Goal: Task Accomplishment & Management: Complete application form

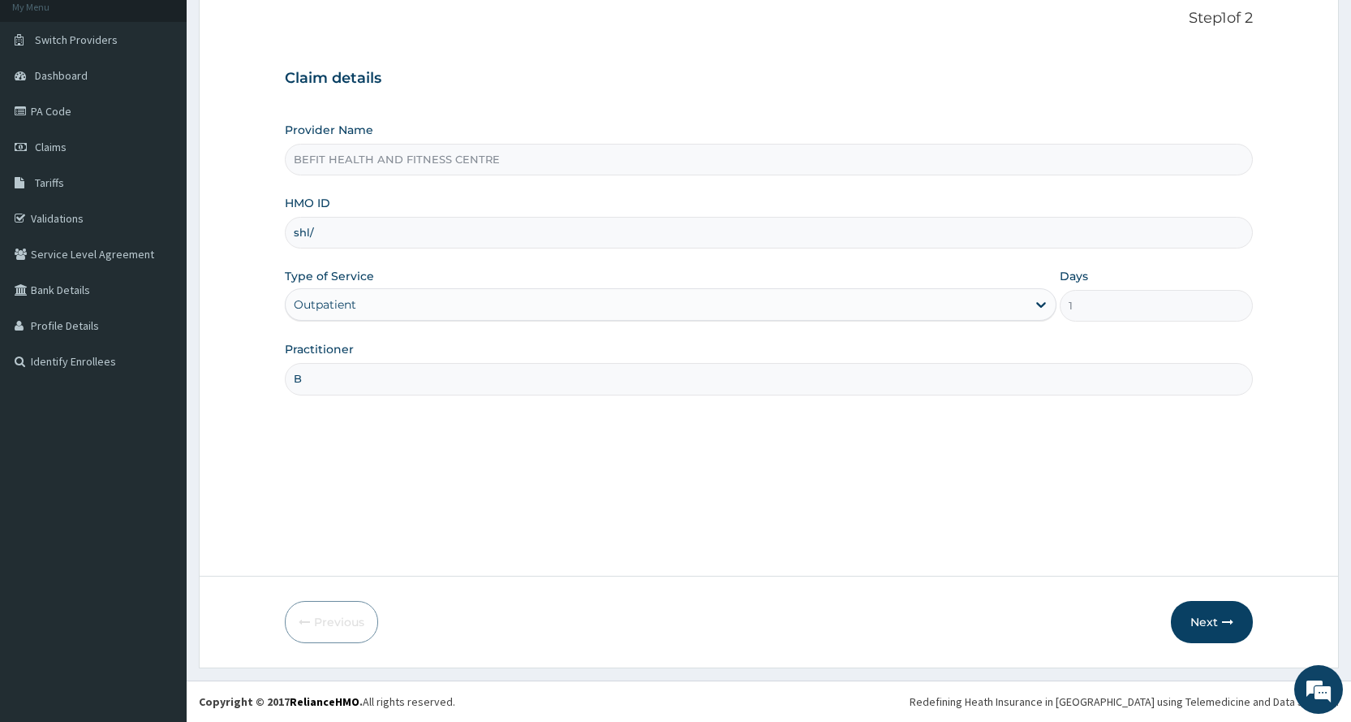
type input "SHL/10085/A"
click at [1231, 620] on icon "button" at bounding box center [1227, 621] width 11 height 11
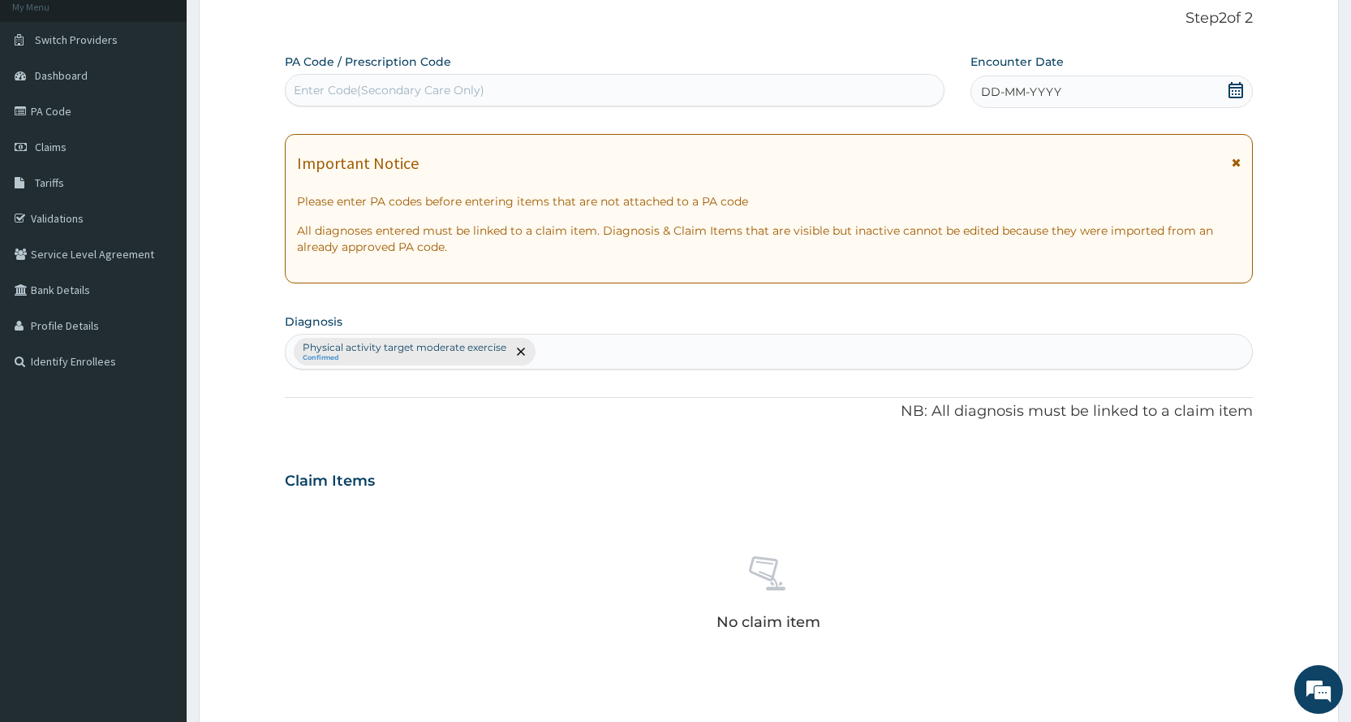
click at [757, 95] on div "Enter Code(Secondary Care Only)" at bounding box center [614, 90] width 657 height 26
type input "PA/7D31D1"
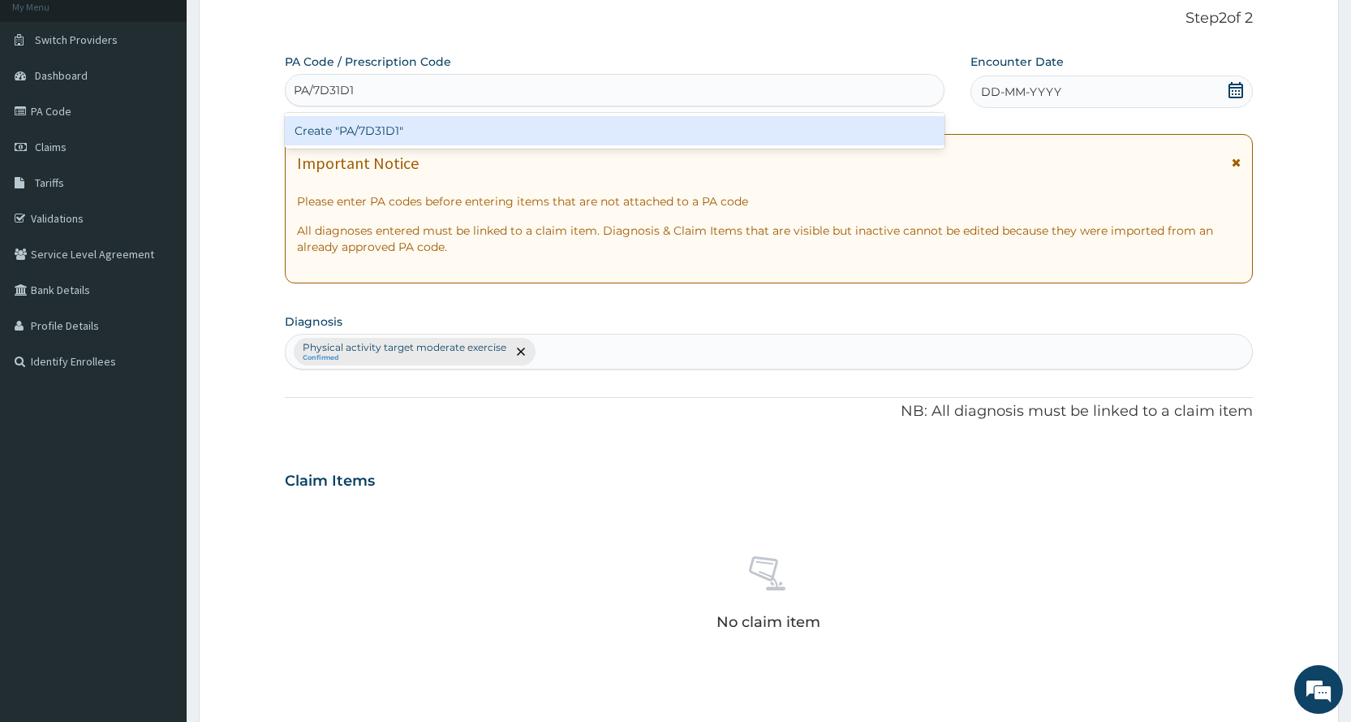
click at [894, 126] on div "Create "PA/7D31D1"" at bounding box center [614, 130] width 659 height 29
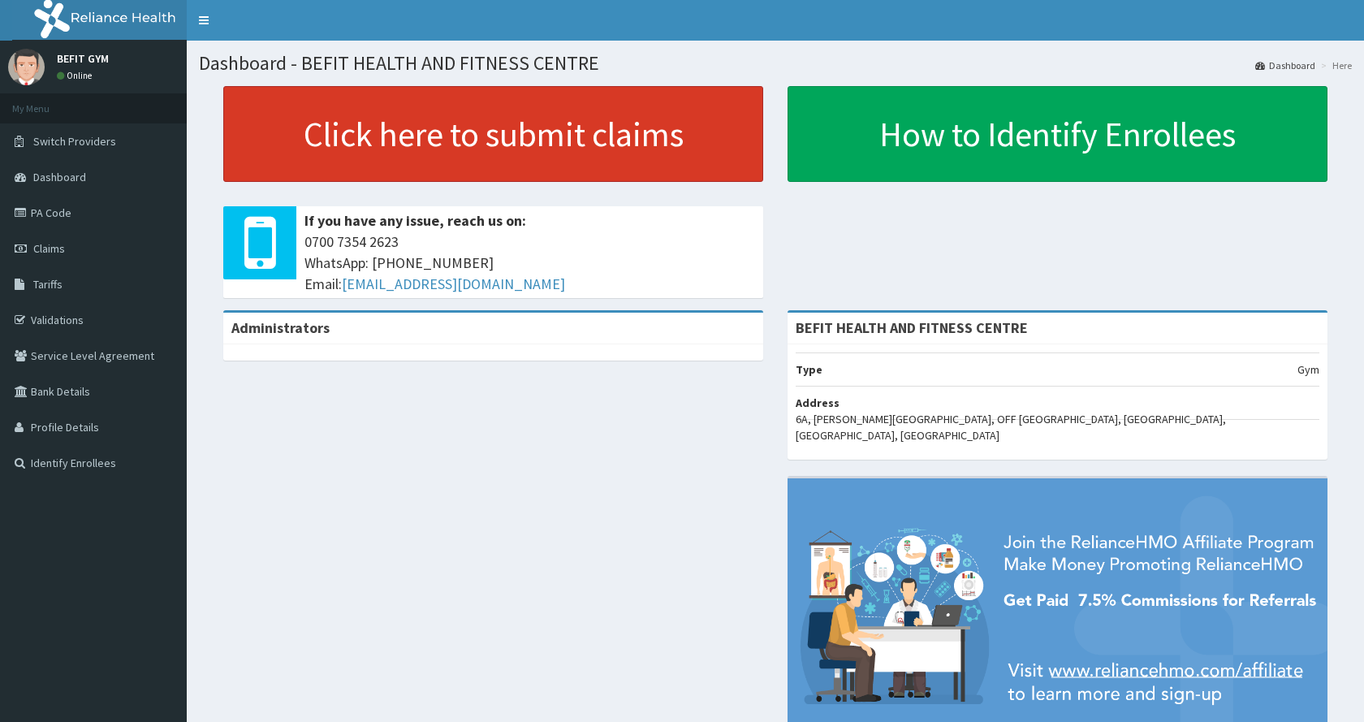
click at [617, 104] on link "Click here to submit claims" at bounding box center [493, 134] width 540 height 96
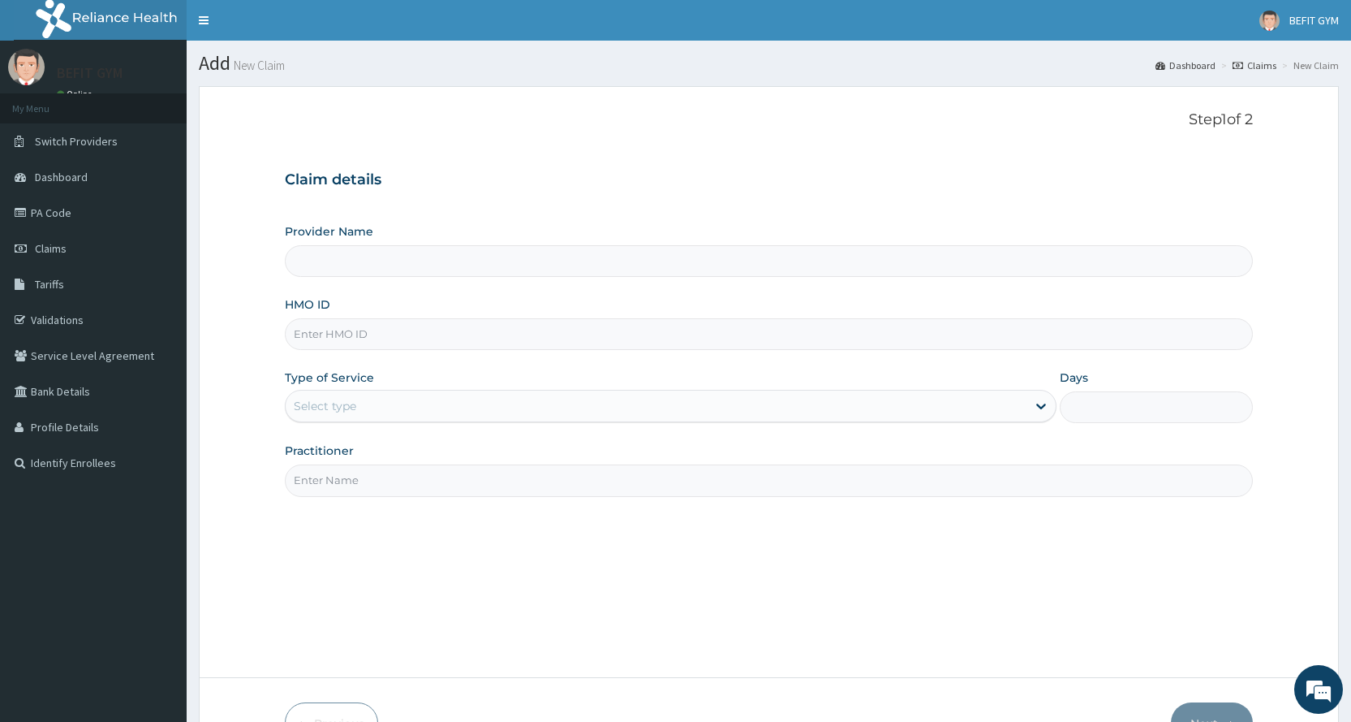
type input "BEFIT HEALTH AND FITNESS CENTRE"
type input "1"
click at [785, 340] on input "HMO ID" at bounding box center [769, 334] width 968 height 32
type input "SHL/10085/A"
click at [362, 493] on input "Practitioner" at bounding box center [769, 480] width 968 height 32
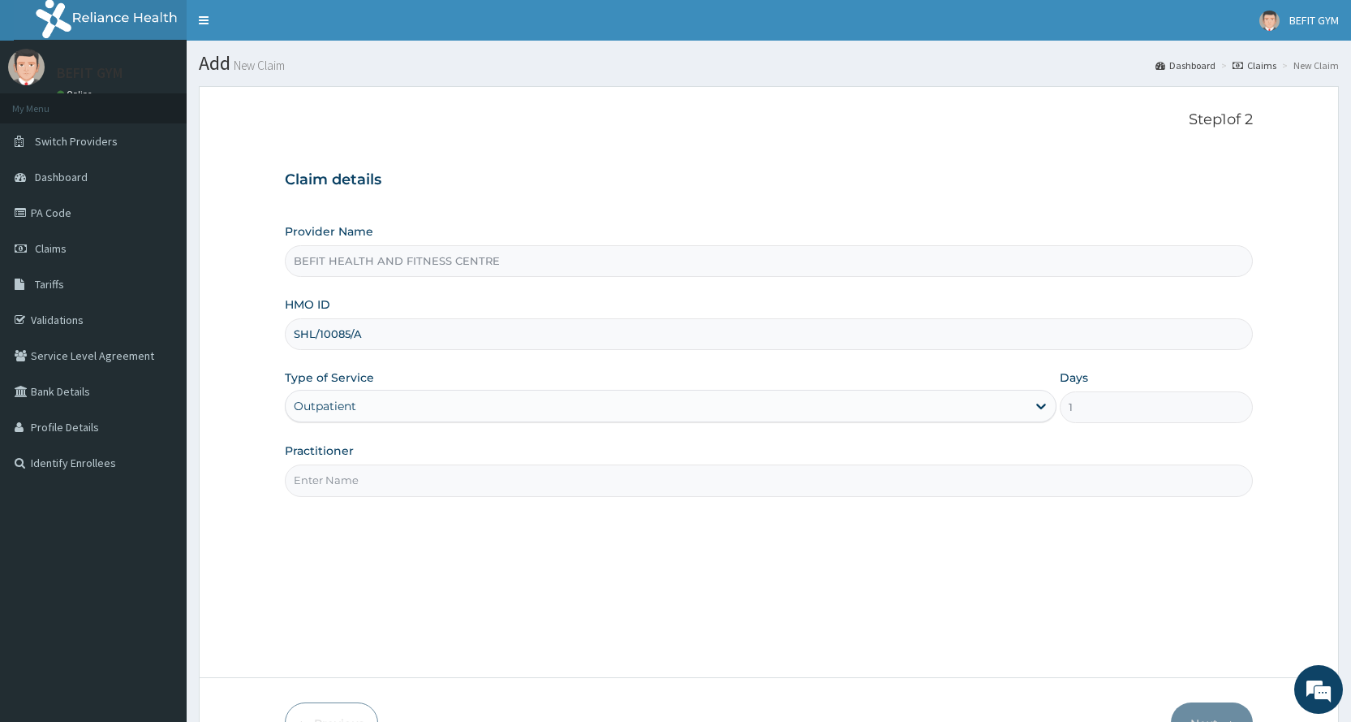
type input "B"
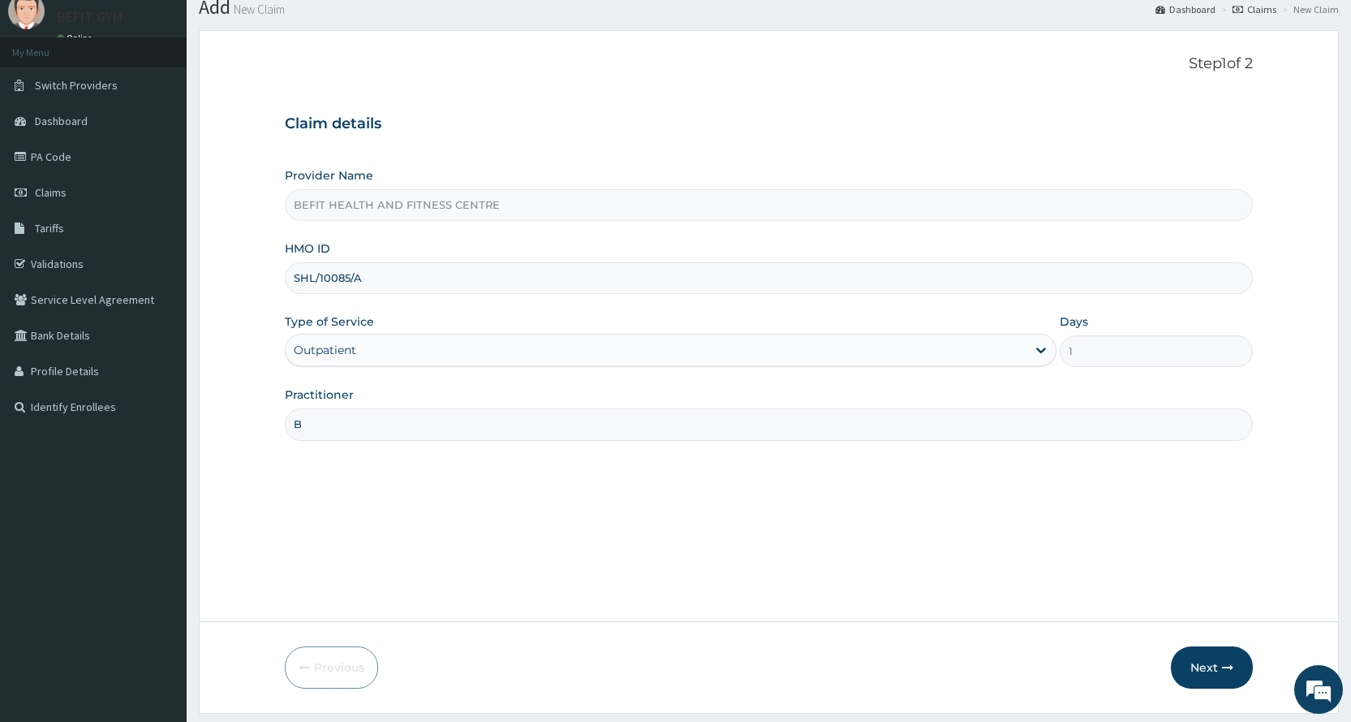
scroll to position [101, 0]
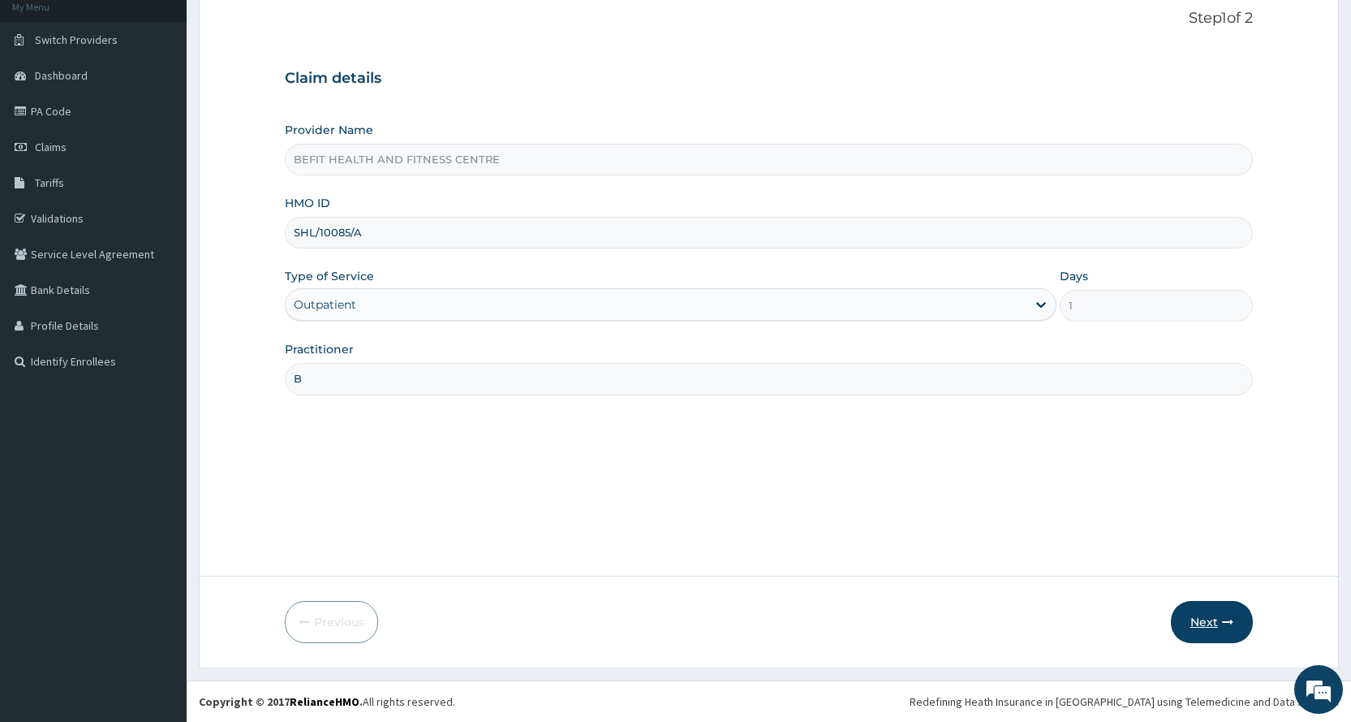
click at [1227, 630] on button "Next" at bounding box center [1212, 622] width 82 height 42
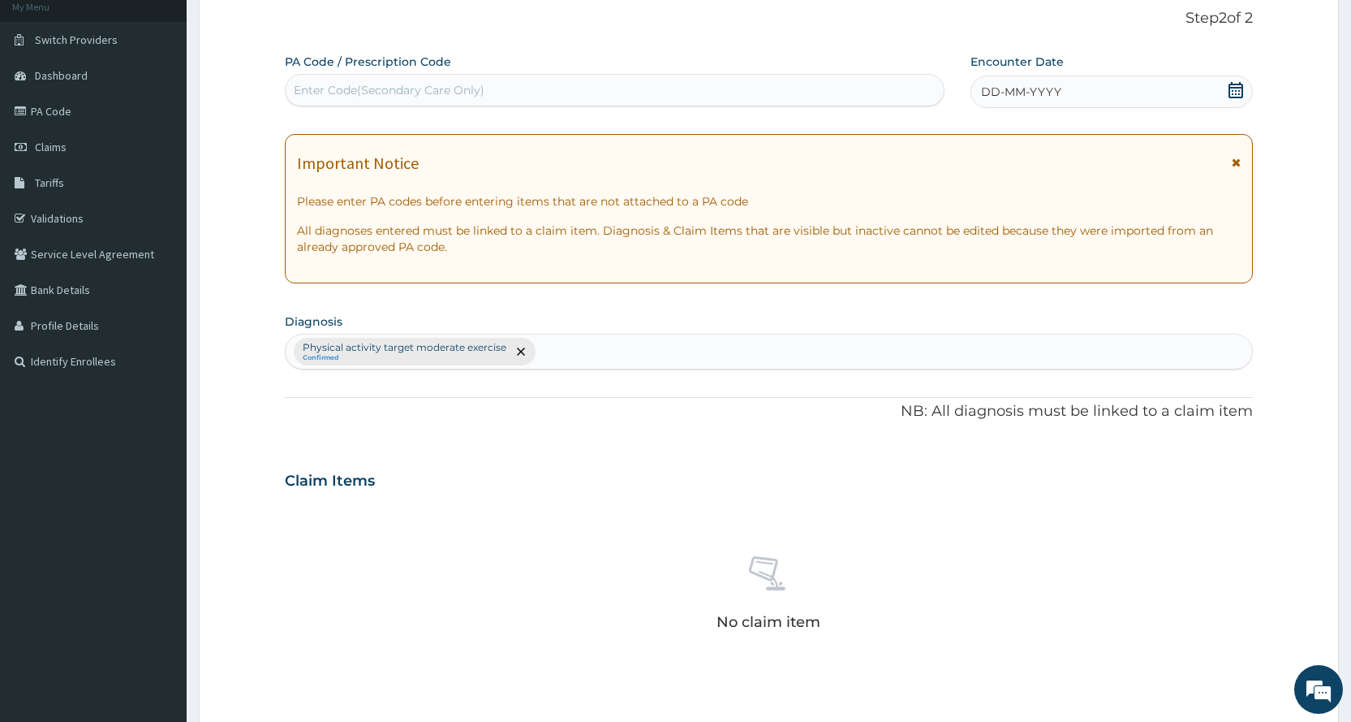
click at [369, 98] on div "Enter Code(Secondary Care Only)" at bounding box center [614, 90] width 657 height 26
type input "PA/7D31D1"
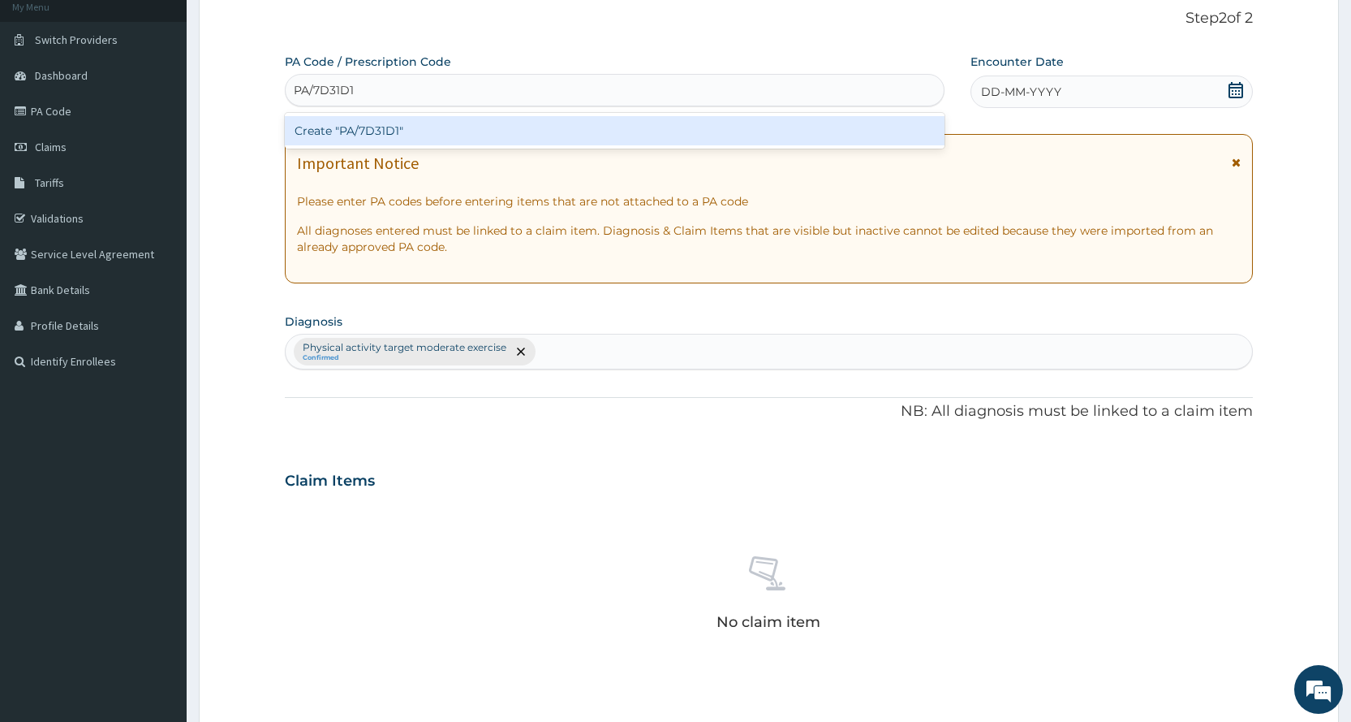
click at [580, 128] on div "Create "PA/7D31D1"" at bounding box center [614, 130] width 659 height 29
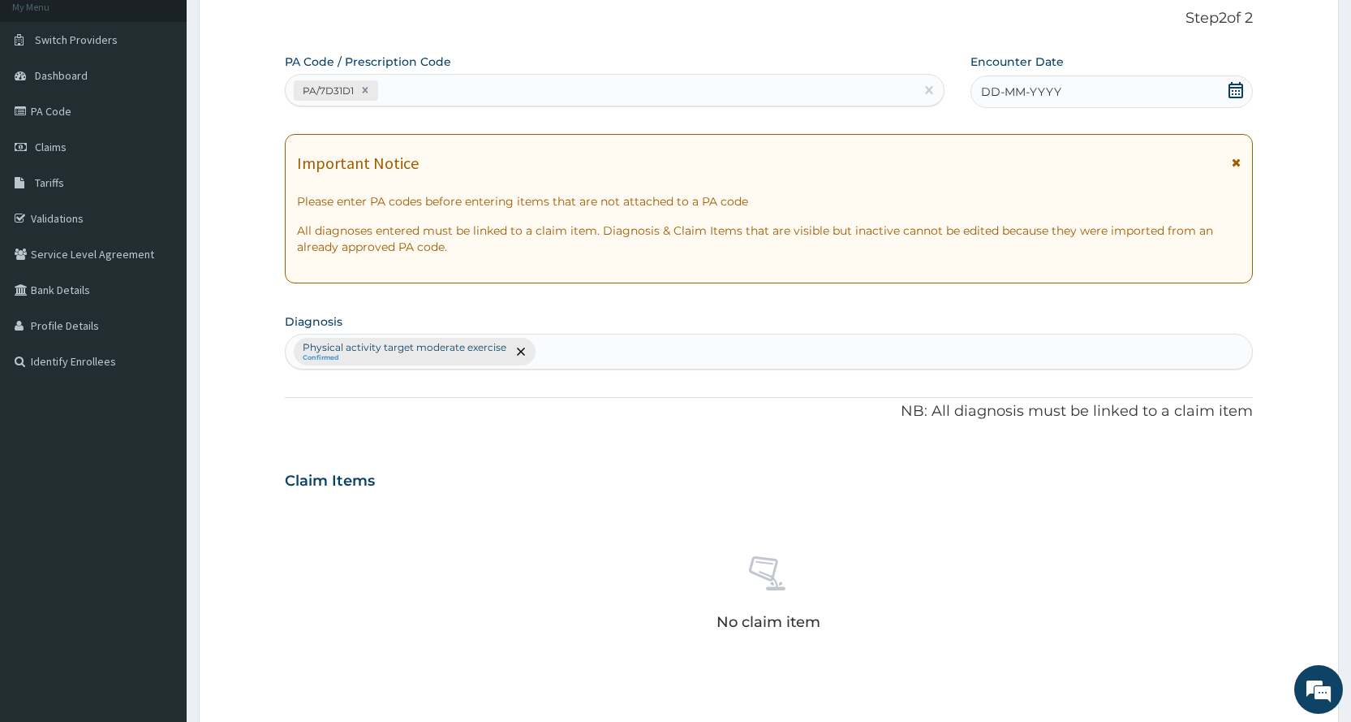
click at [1155, 97] on div "DD-MM-YYYY" at bounding box center [1112, 91] width 282 height 32
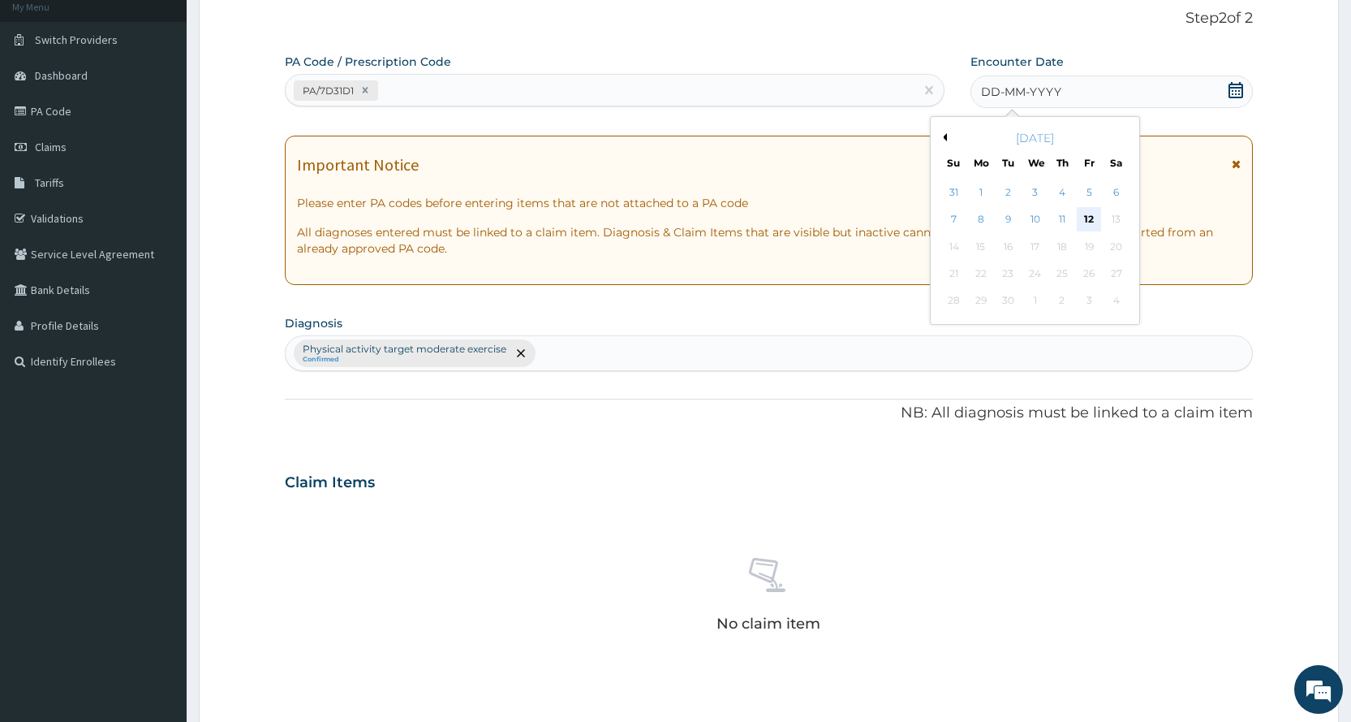
click at [1087, 227] on div "12" at bounding box center [1089, 220] width 24 height 24
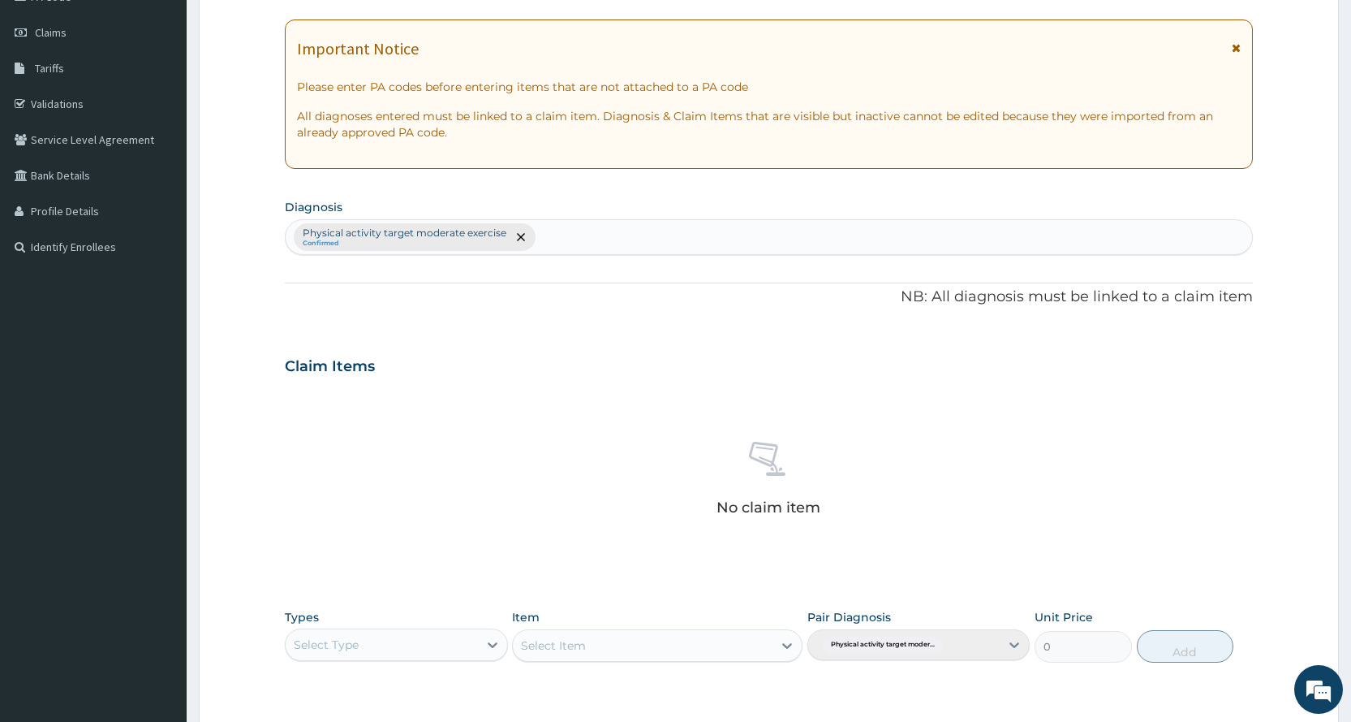
scroll to position [426, 0]
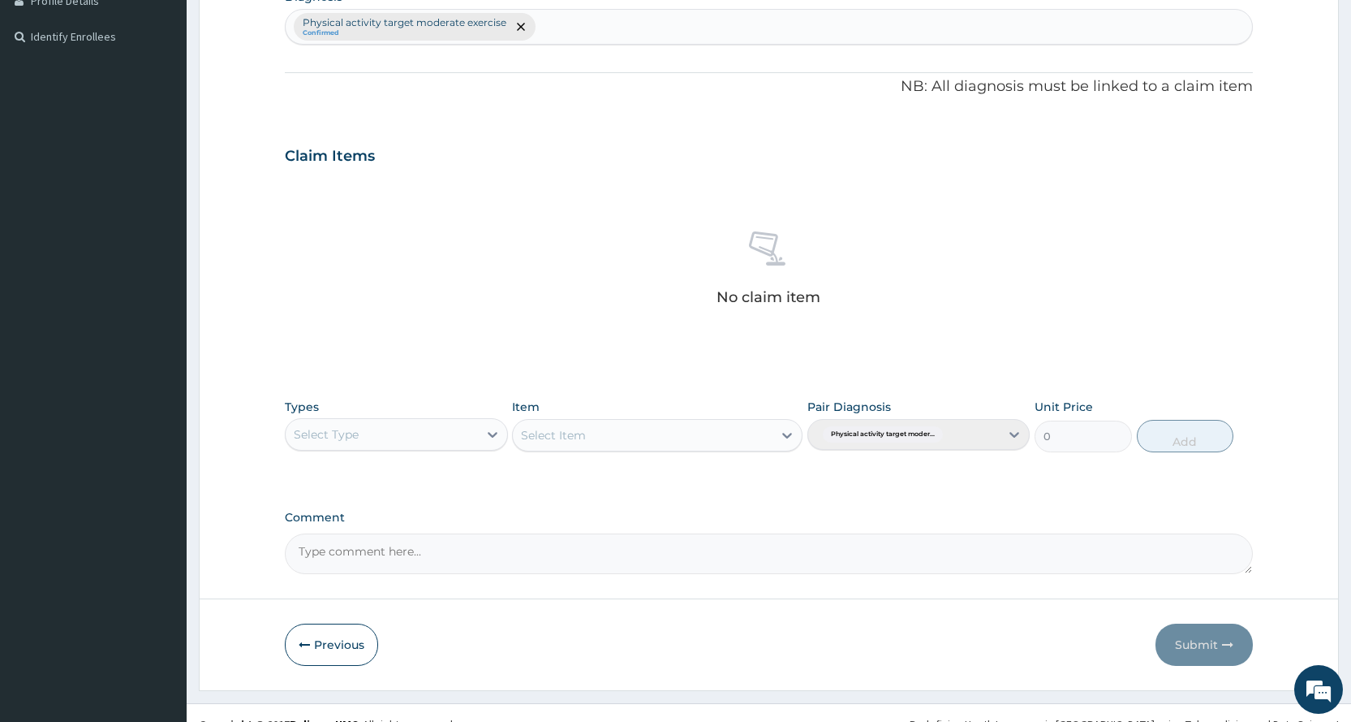
click at [355, 446] on div "Select Type" at bounding box center [382, 434] width 192 height 26
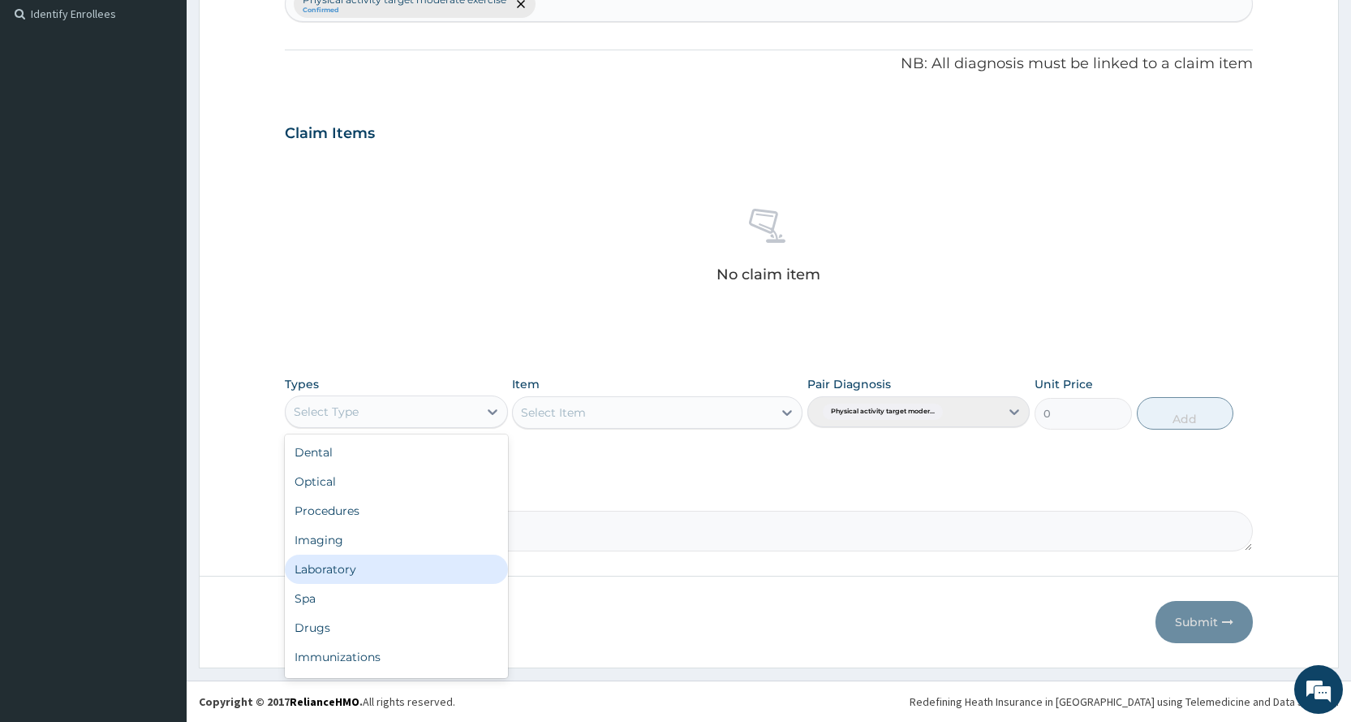
scroll to position [55, 0]
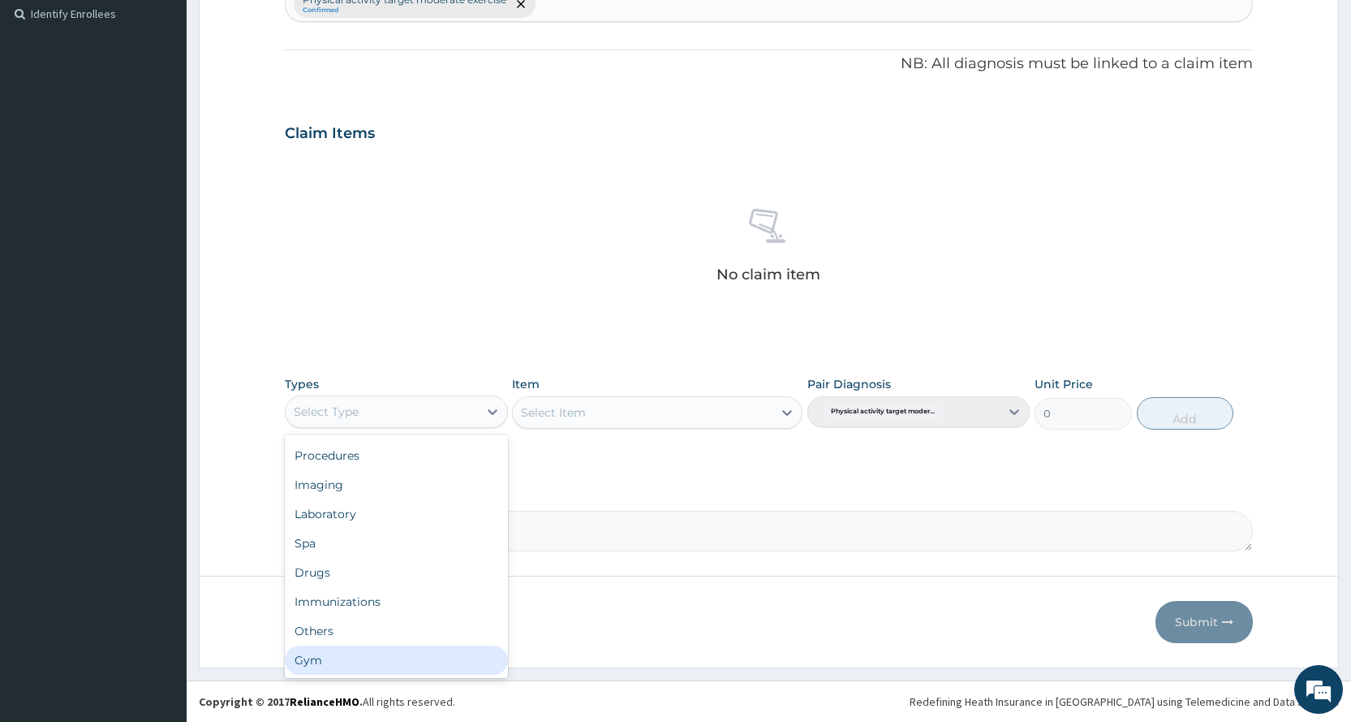
click at [359, 650] on div "Gym" at bounding box center [396, 659] width 222 height 29
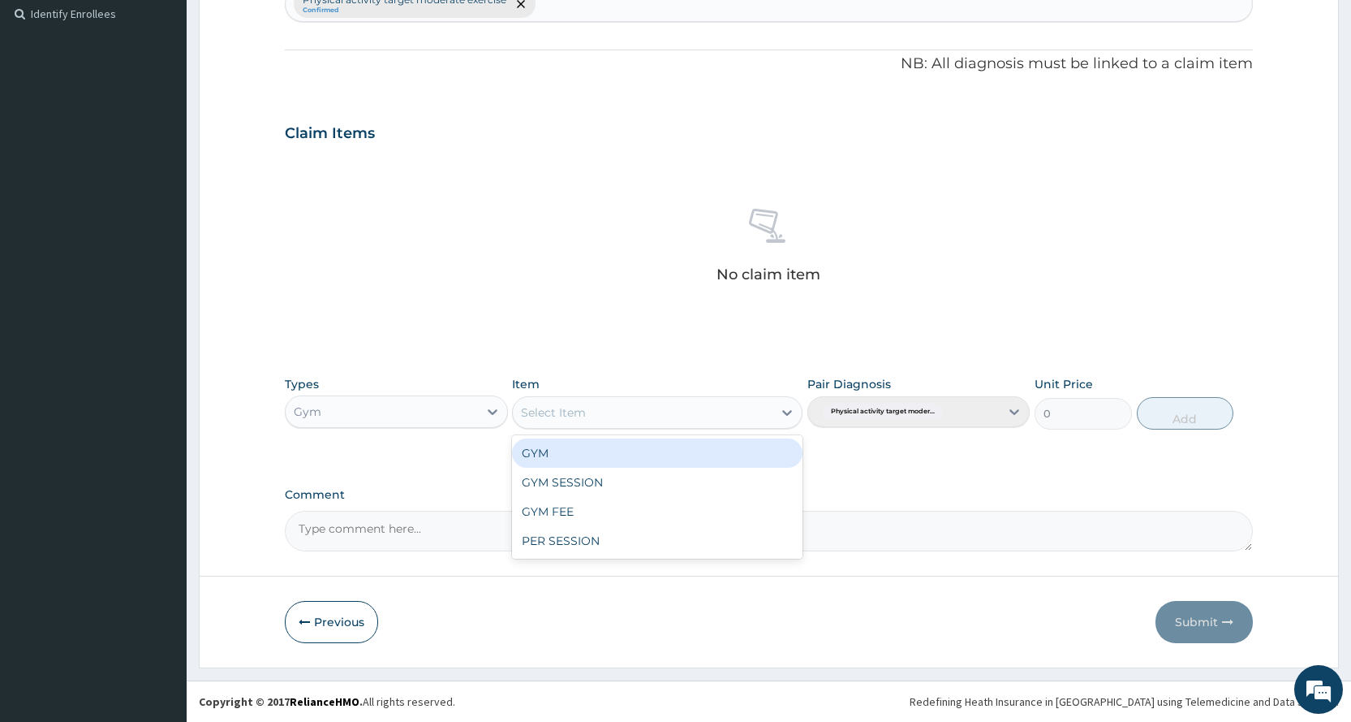
click at [546, 425] on div "Select Item" at bounding box center [657, 412] width 291 height 32
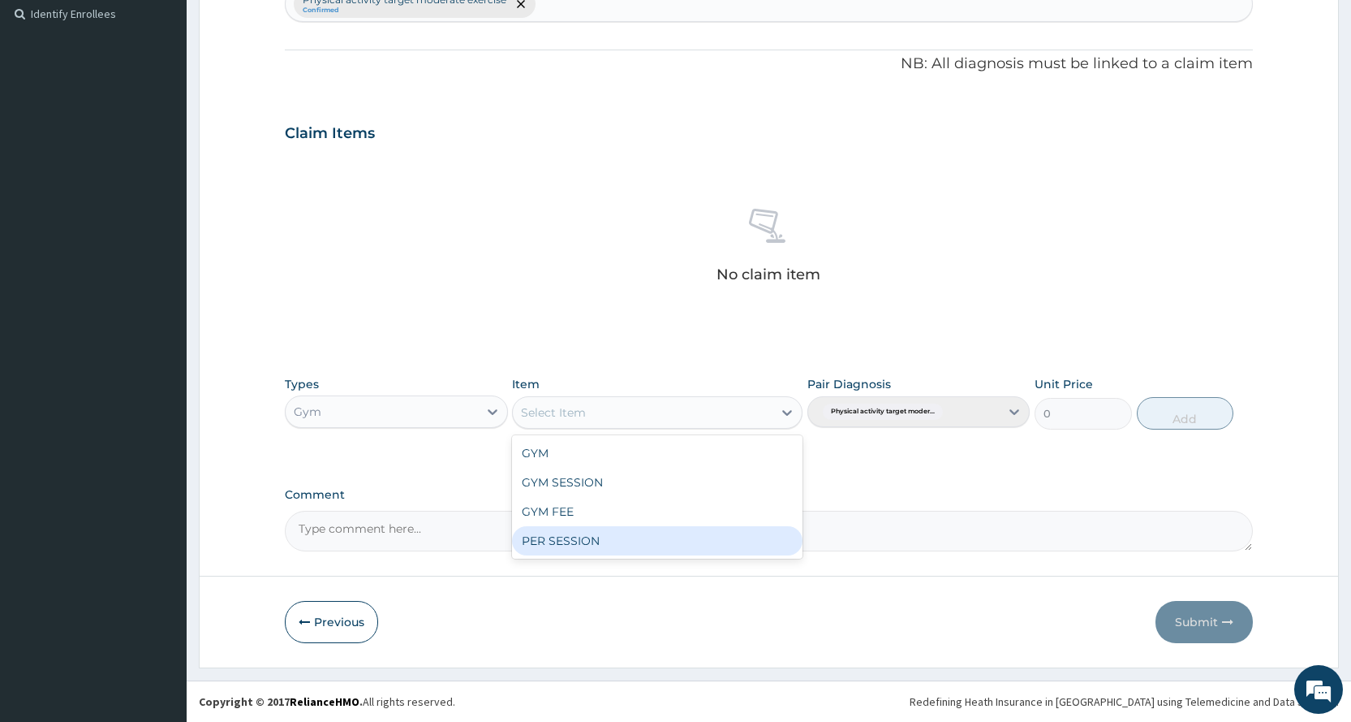
click at [525, 540] on div "PER SESSION" at bounding box center [657, 540] width 291 height 29
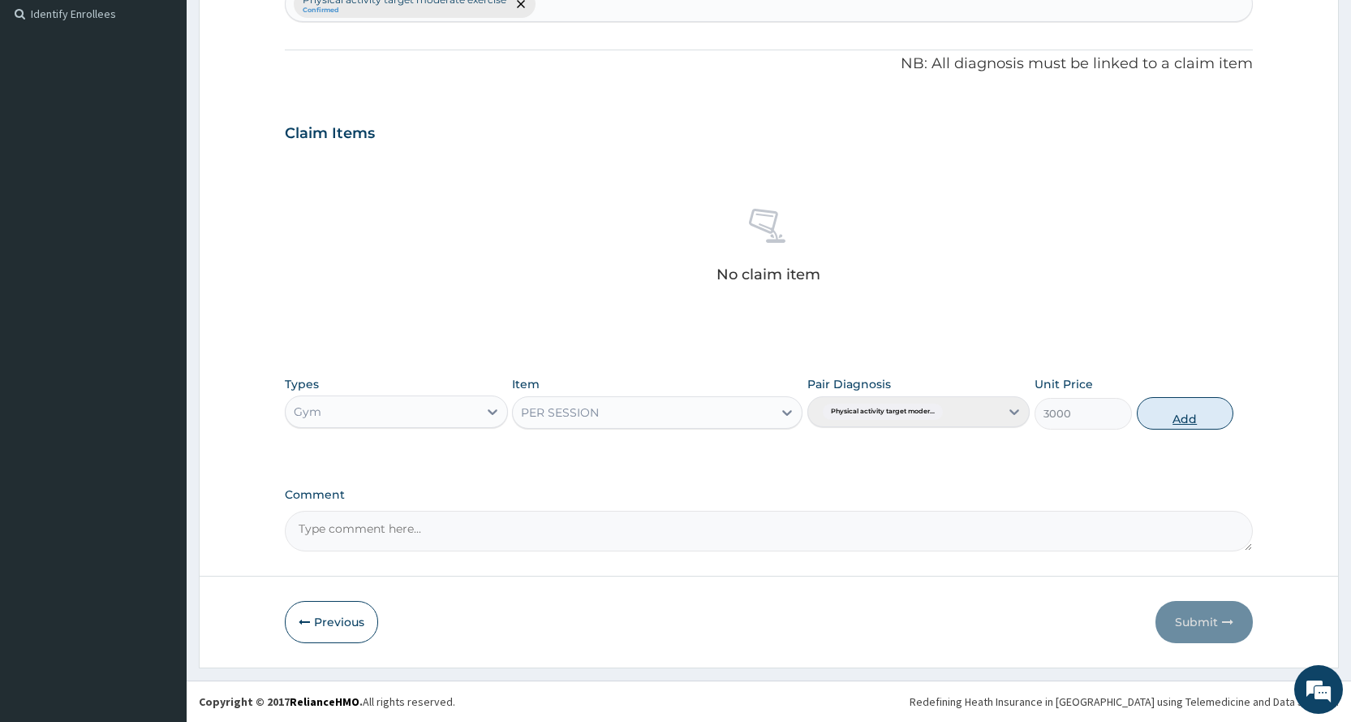
click at [1192, 421] on button "Add" at bounding box center [1185, 413] width 97 height 32
type input "0"
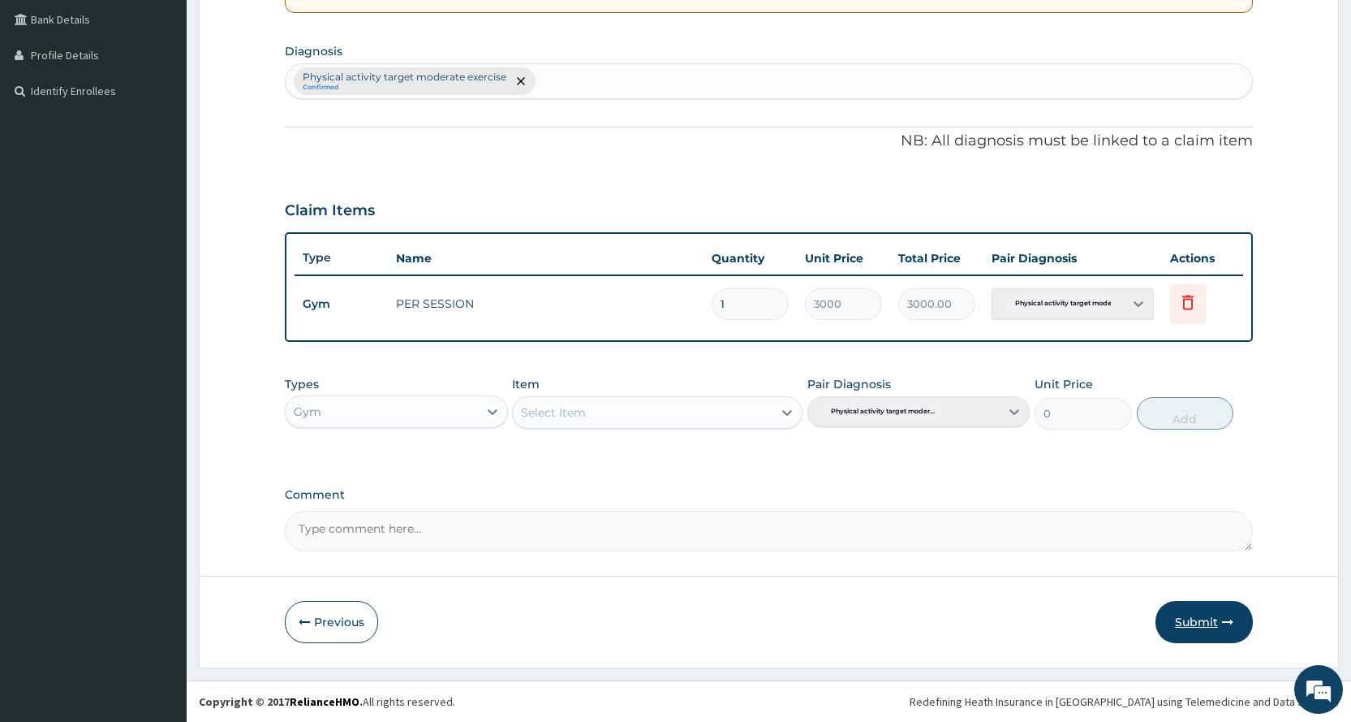
click at [1207, 616] on button "Submit" at bounding box center [1204, 622] width 97 height 42
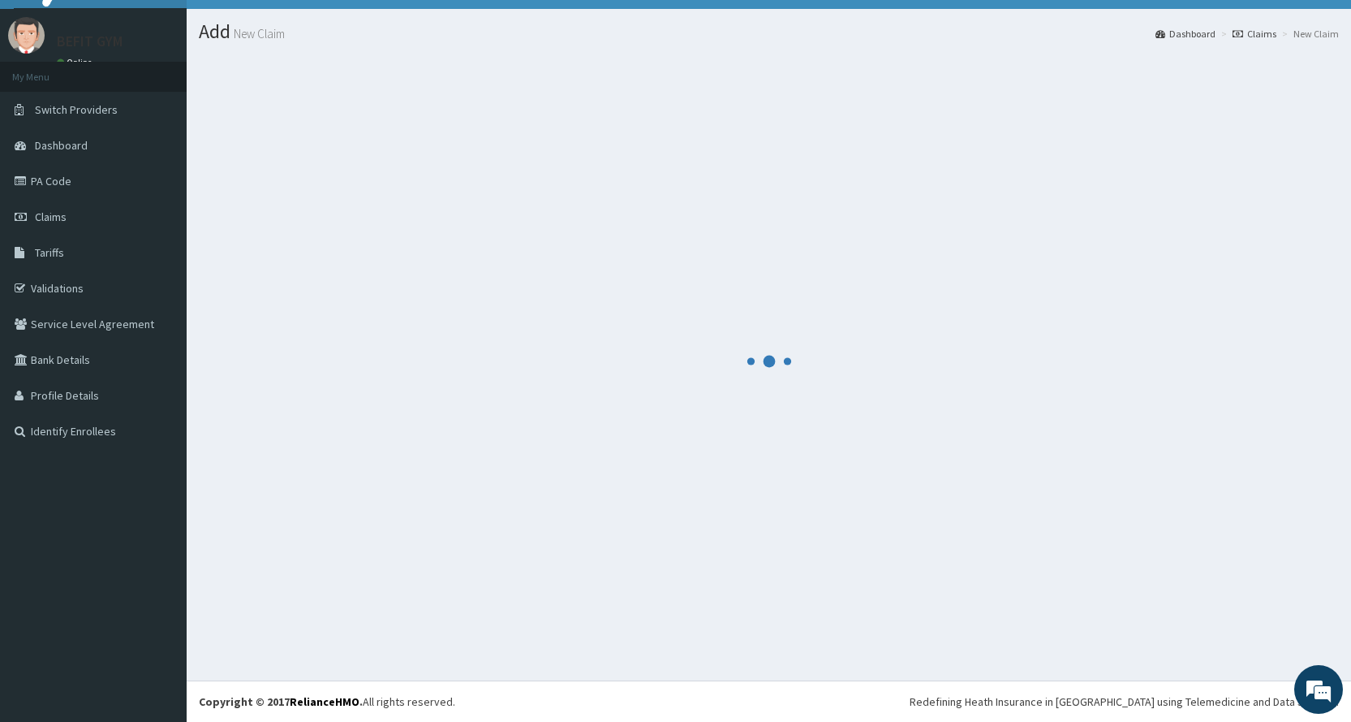
scroll to position [372, 0]
